Goal: Transaction & Acquisition: Purchase product/service

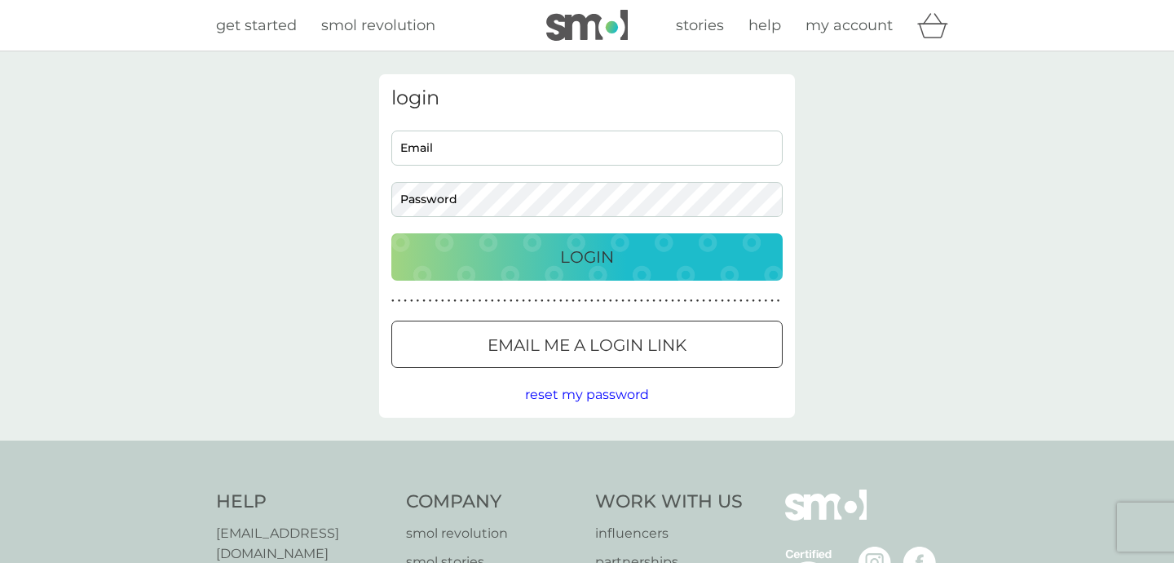
click at [674, 140] on input "Email" at bounding box center [586, 147] width 391 height 35
click at [577, 158] on input "Email" at bounding box center [586, 147] width 391 height 35
click at [544, 150] on input "Email" at bounding box center [586, 147] width 391 height 35
click at [566, 157] on input "Email" at bounding box center [586, 147] width 391 height 35
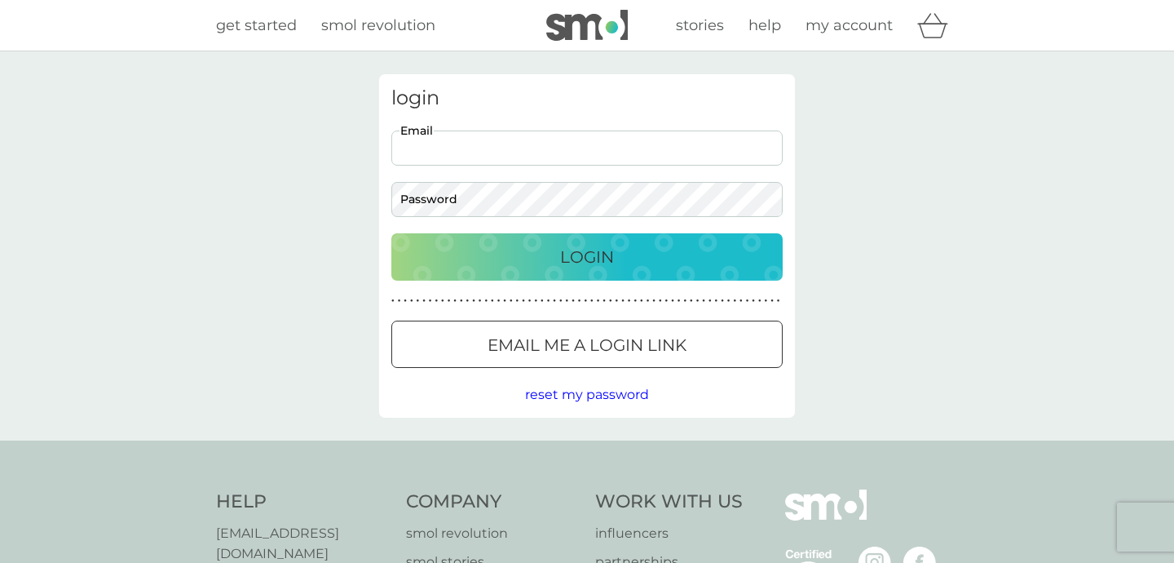
paste input "pamelamglover@gmail.com"
type input "pamelamglover@gmail.com"
click at [541, 257] on div "Login" at bounding box center [587, 257] width 359 height 26
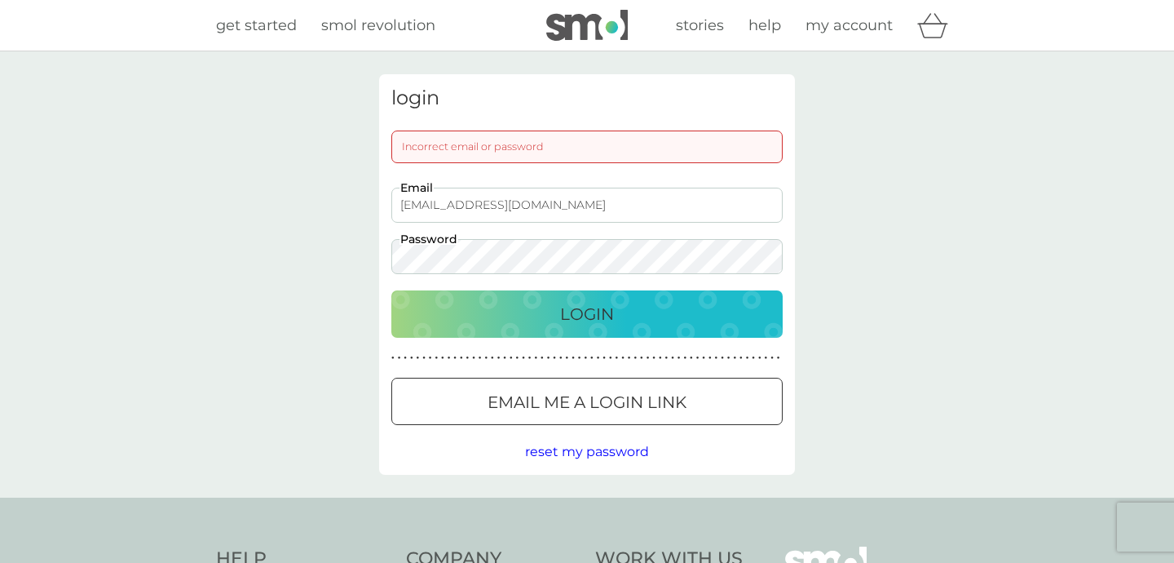
click at [544, 404] on p "Email me a login link" at bounding box center [587, 402] width 199 height 26
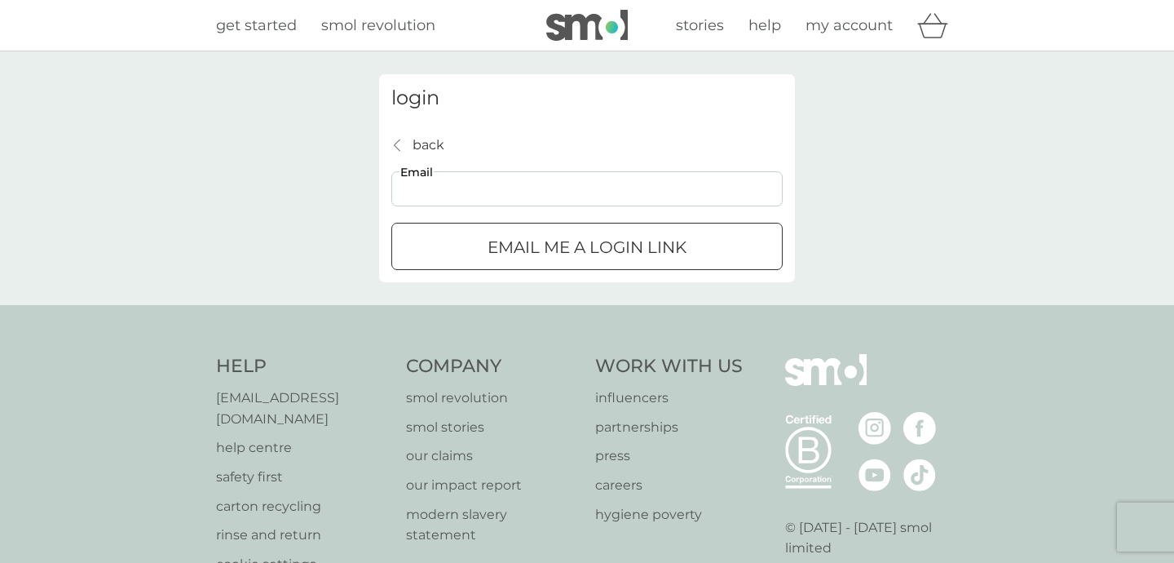
click at [588, 192] on input "Email" at bounding box center [586, 188] width 391 height 35
type input "pamelamglover@gmail.com"
click at [586, 248] on div "submit" at bounding box center [587, 246] width 4 height 4
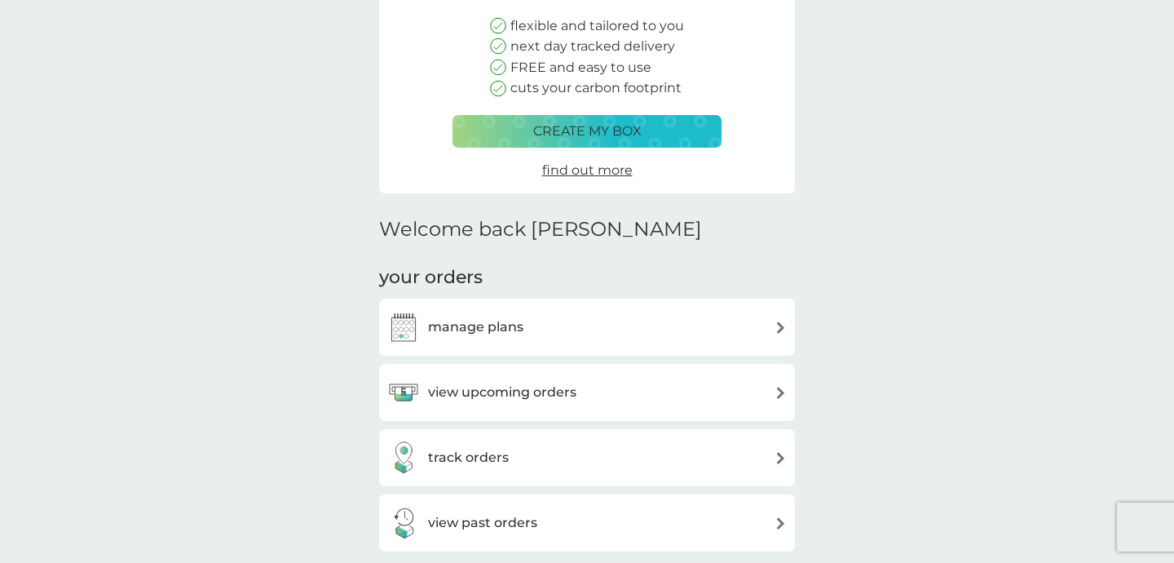
scroll to position [196, 0]
click at [776, 395] on img at bounding box center [781, 392] width 12 height 12
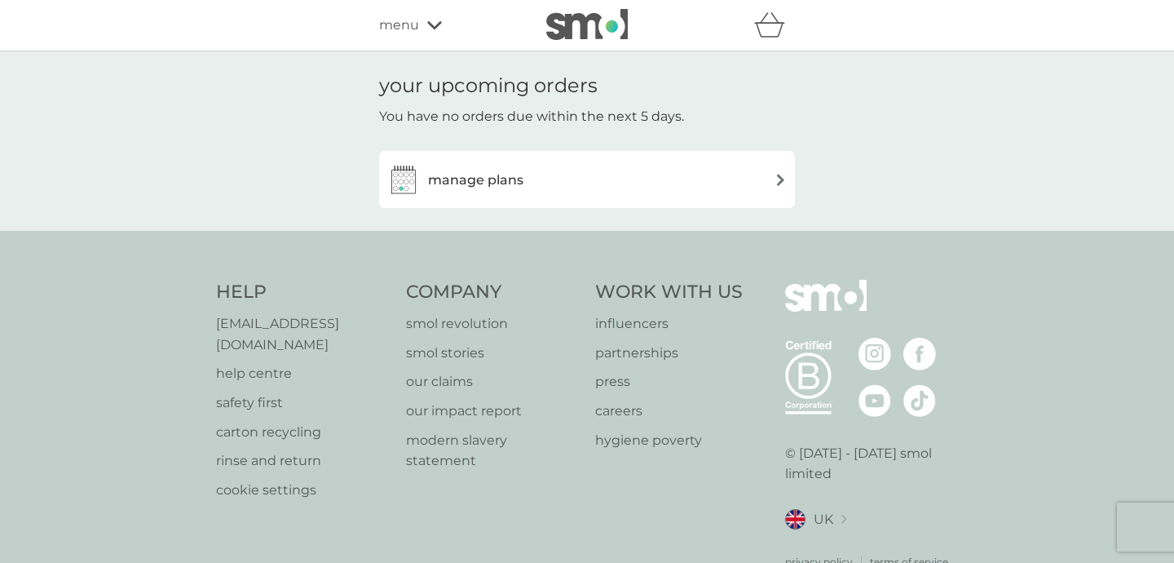
click at [777, 182] on img at bounding box center [781, 180] width 12 height 12
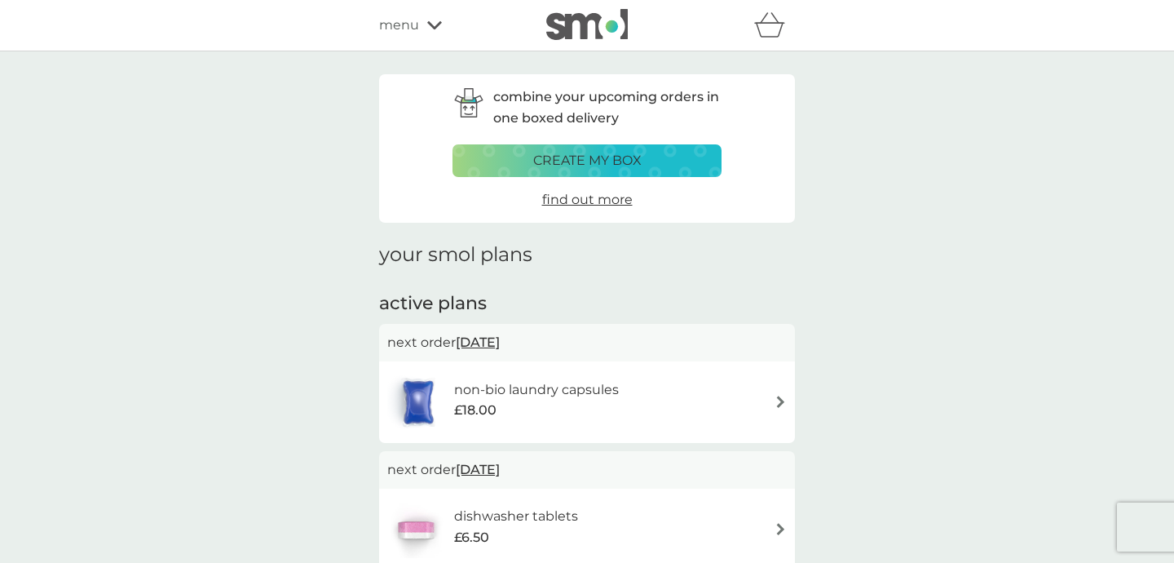
scroll to position [14, 0]
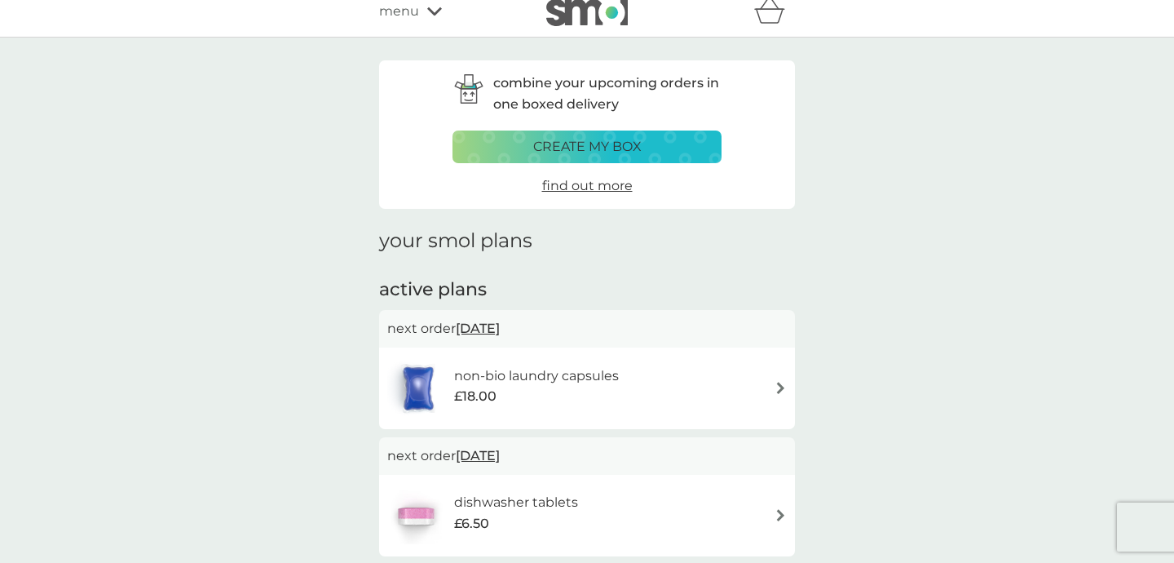
click at [500, 329] on span "[DATE]" at bounding box center [478, 328] width 44 height 32
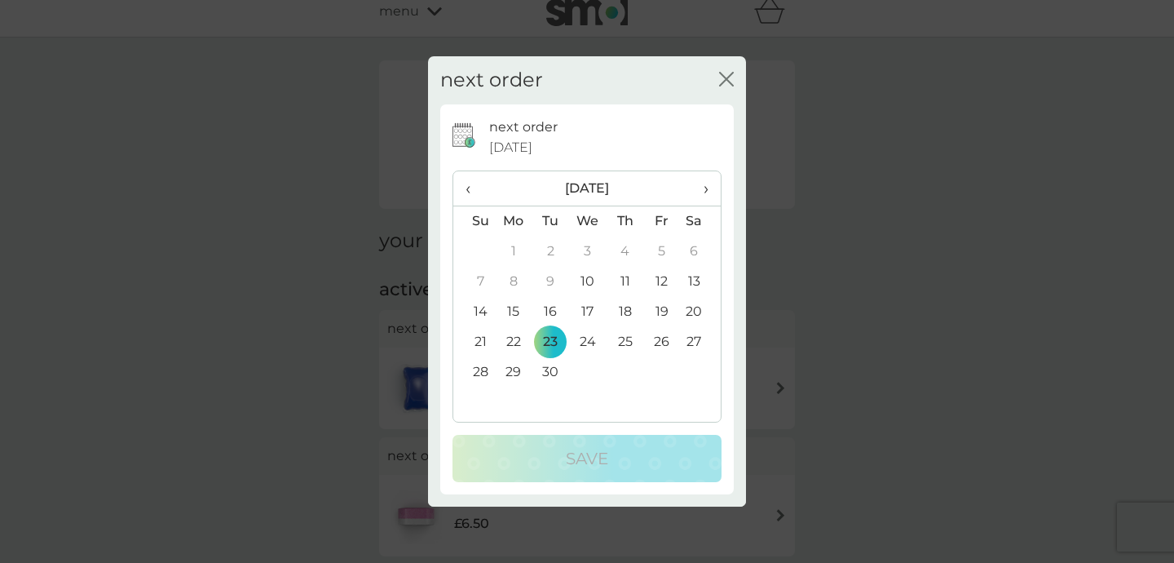
click at [717, 77] on div "next order close" at bounding box center [587, 80] width 318 height 48
click at [723, 77] on icon "close" at bounding box center [726, 79] width 15 height 15
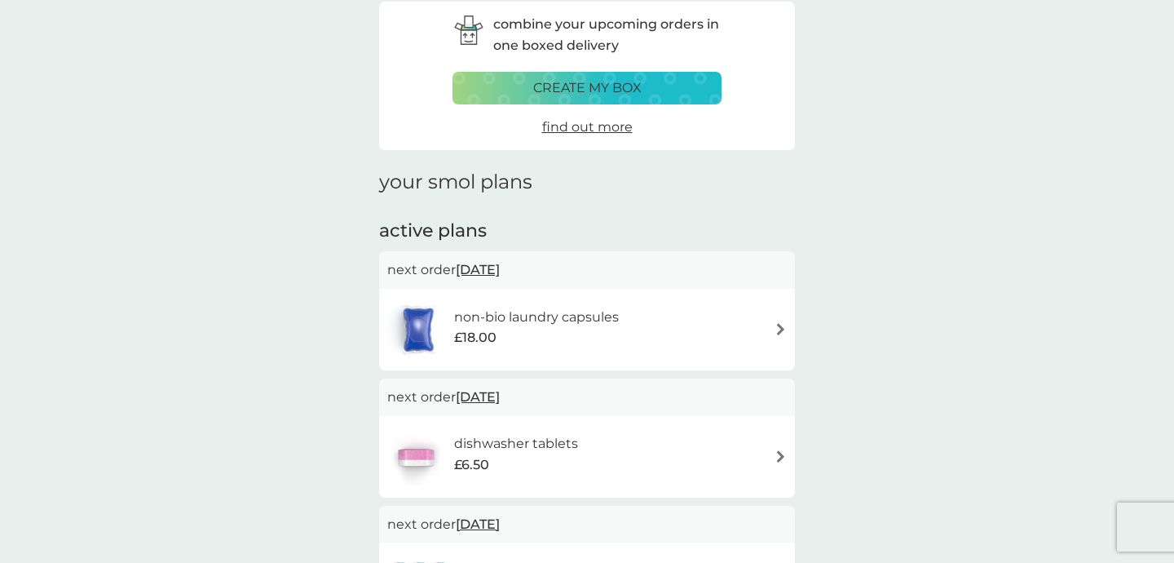
scroll to position [74, 0]
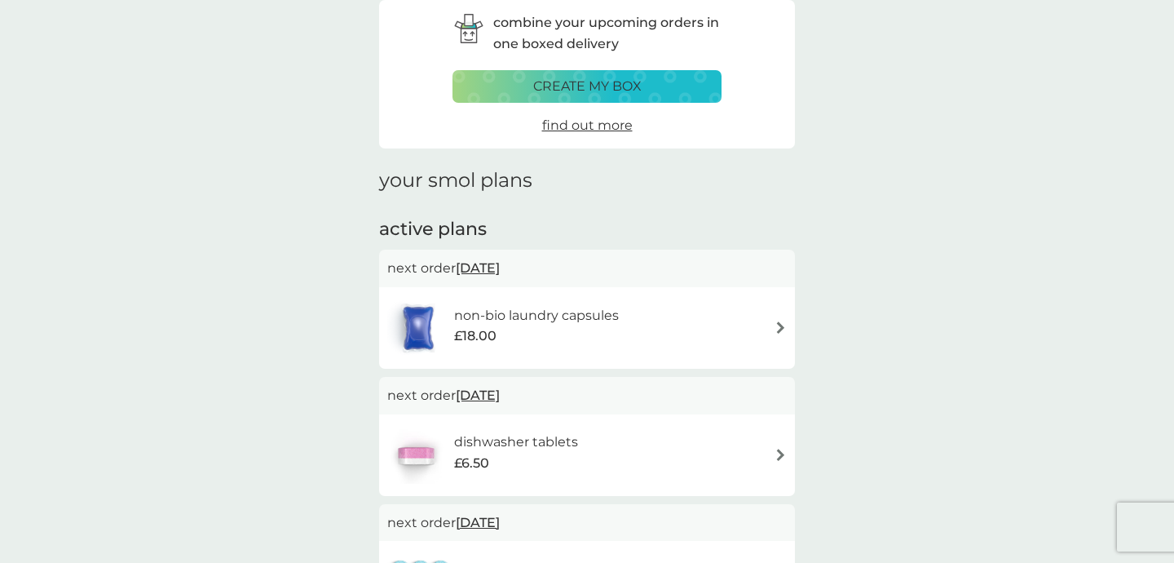
click at [781, 330] on img at bounding box center [781, 327] width 12 height 12
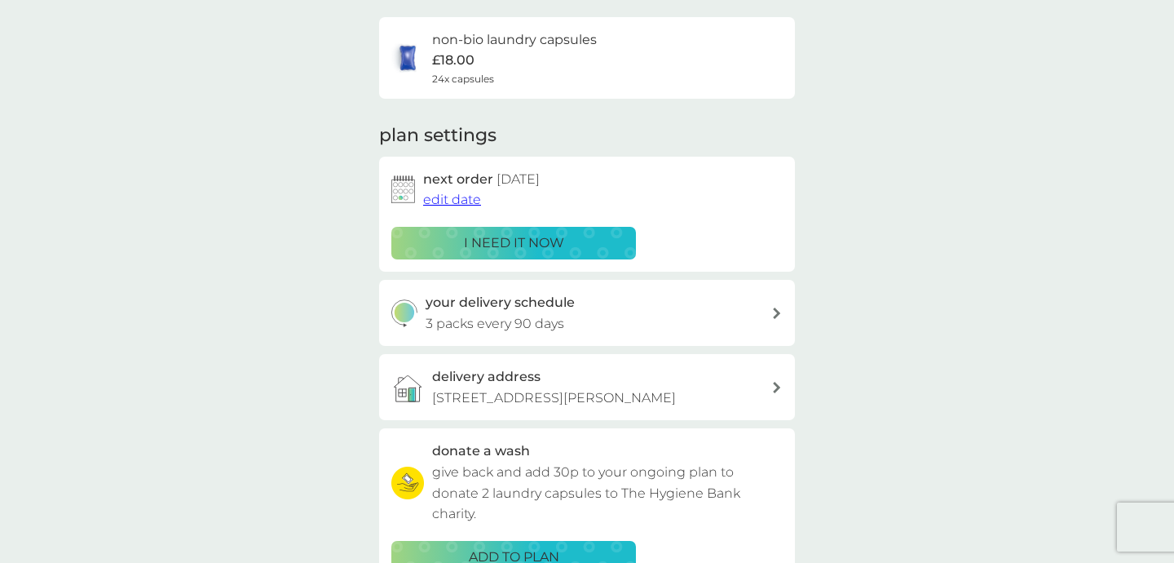
scroll to position [123, 0]
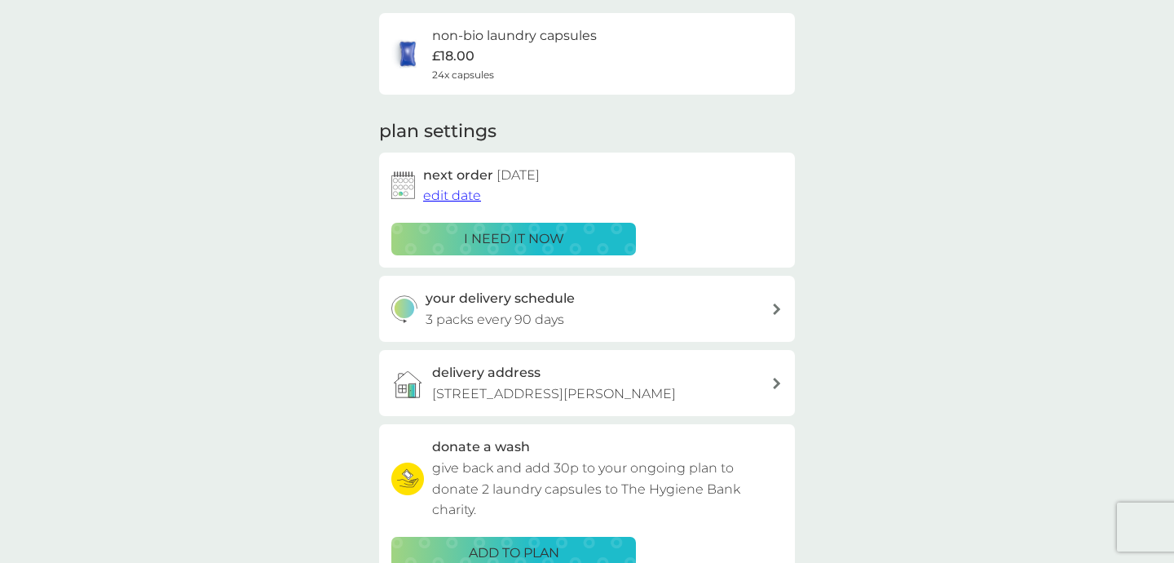
click at [616, 238] on div "i need it now" at bounding box center [513, 238] width 223 height 21
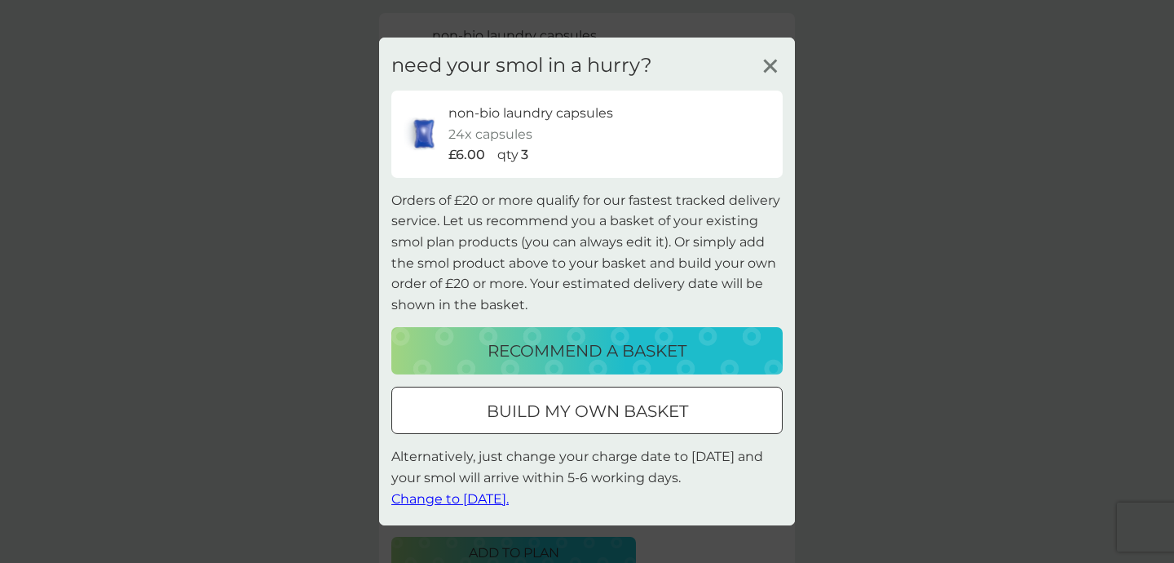
click at [572, 346] on p "recommend a basket" at bounding box center [587, 351] width 199 height 26
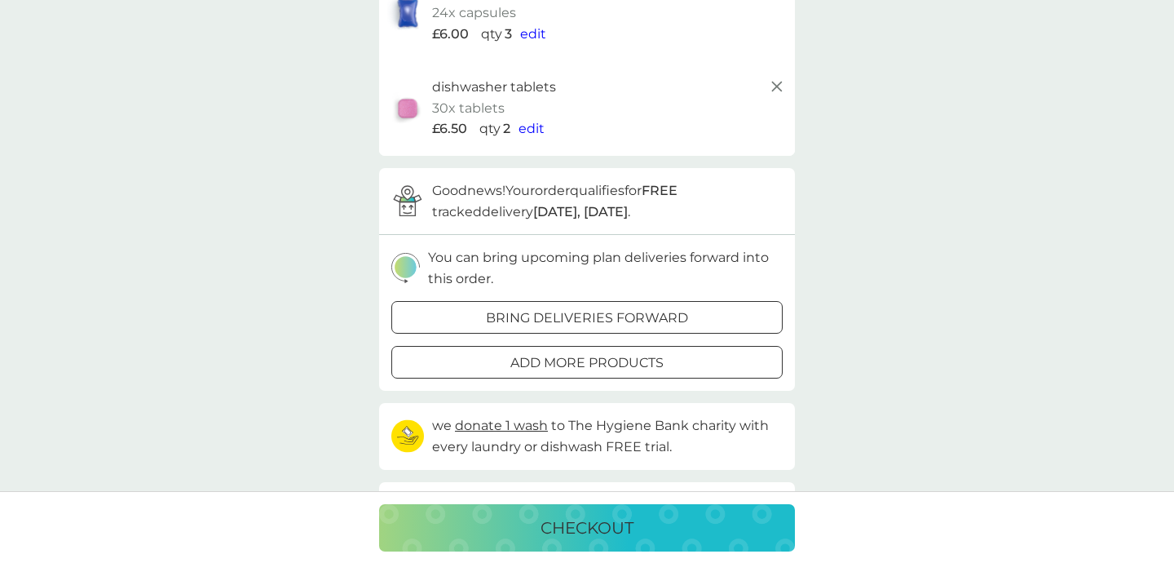
scroll to position [141, 0]
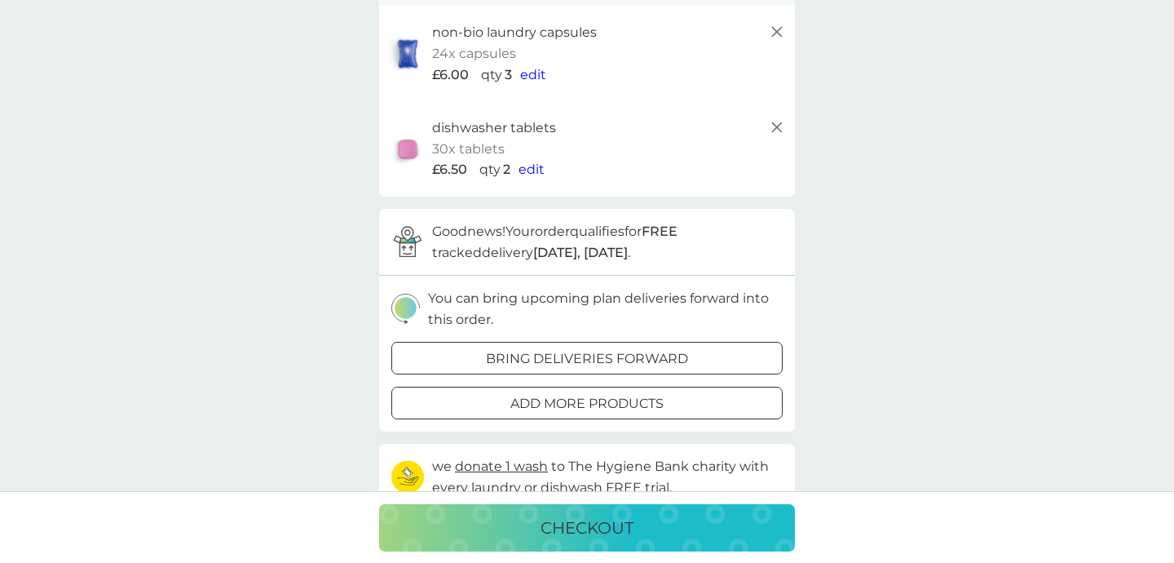
click at [536, 166] on span "edit" at bounding box center [532, 168] width 26 height 15
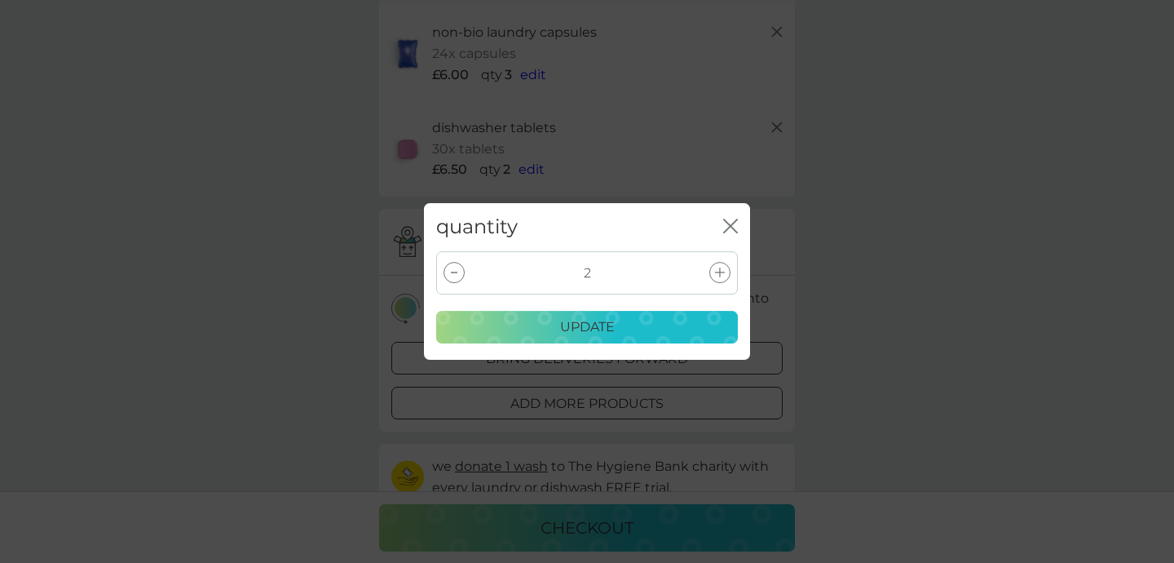
click at [457, 273] on div at bounding box center [454, 272] width 21 height 21
click at [529, 329] on div "update" at bounding box center [587, 326] width 281 height 21
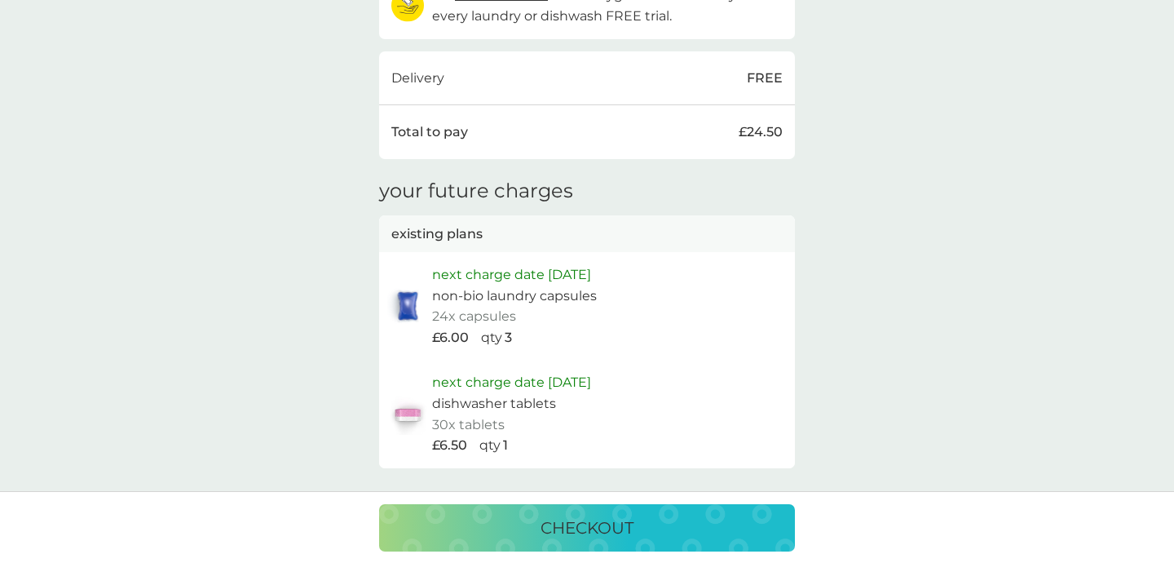
scroll to position [614, 0]
click at [632, 533] on p "checkout" at bounding box center [587, 528] width 93 height 26
